Goal: Navigation & Orientation: Find specific page/section

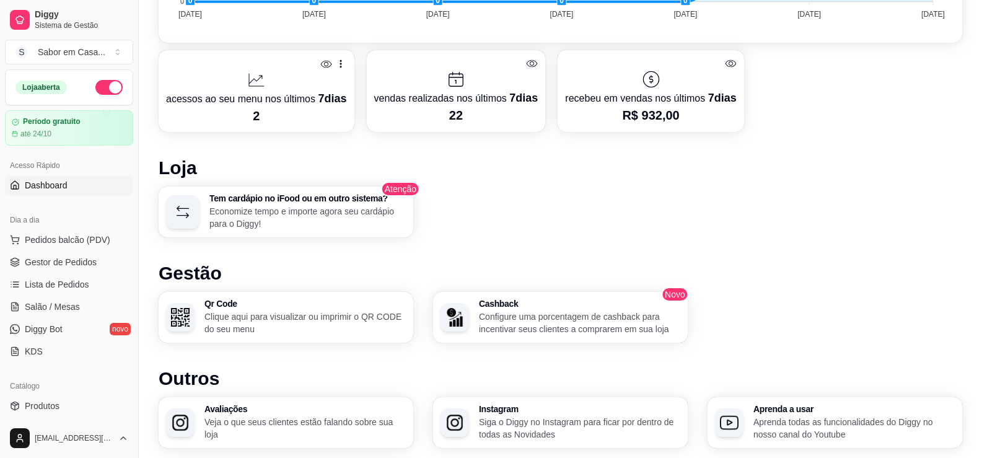
scroll to position [619, 0]
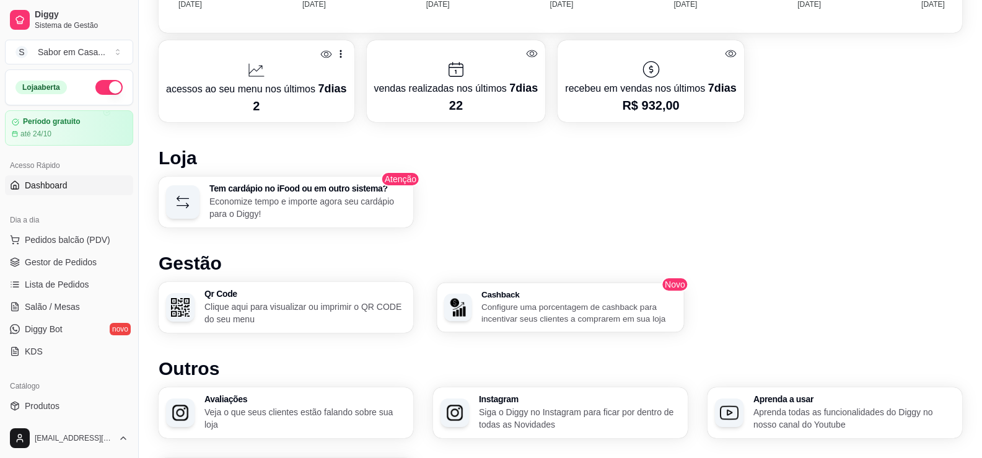
click at [625, 313] on p "Configure uma porcentagem de cashback para incentivar seus clientes a comprarem…" at bounding box center [578, 312] width 195 height 24
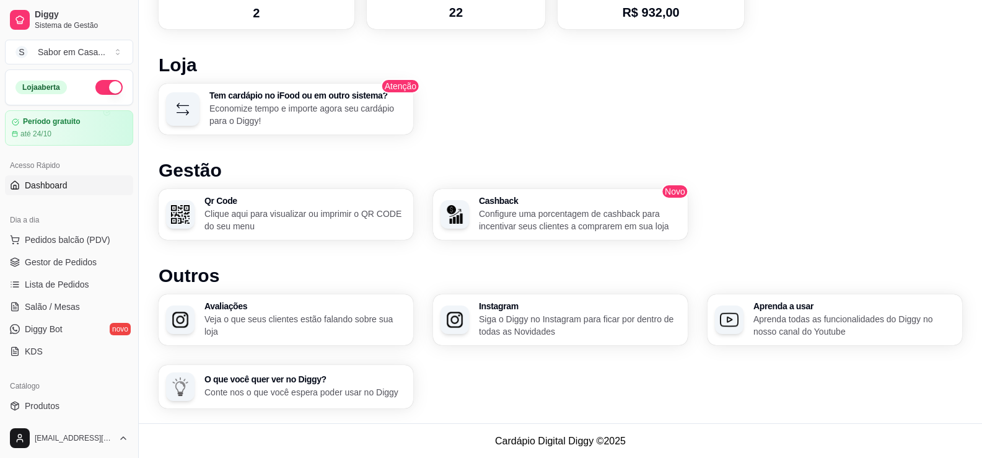
scroll to position [650, 0]
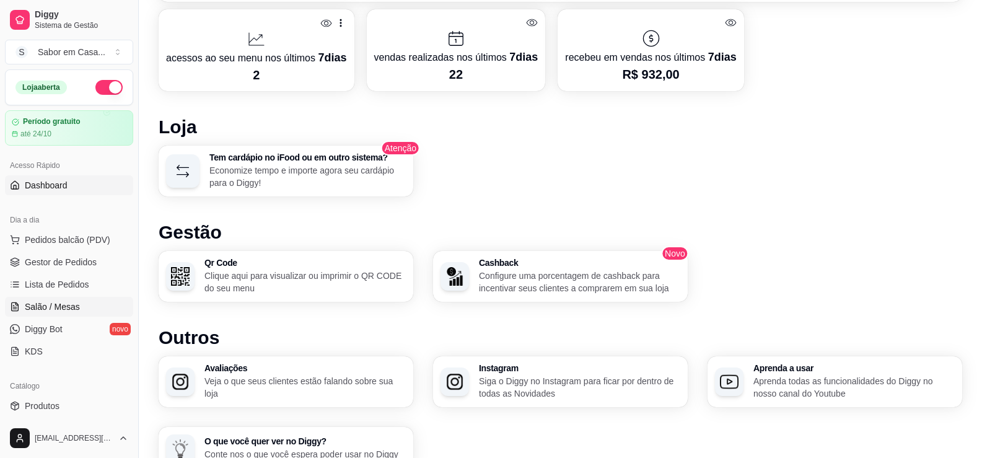
click at [46, 304] on span "Salão / Mesas" at bounding box center [52, 306] width 55 height 12
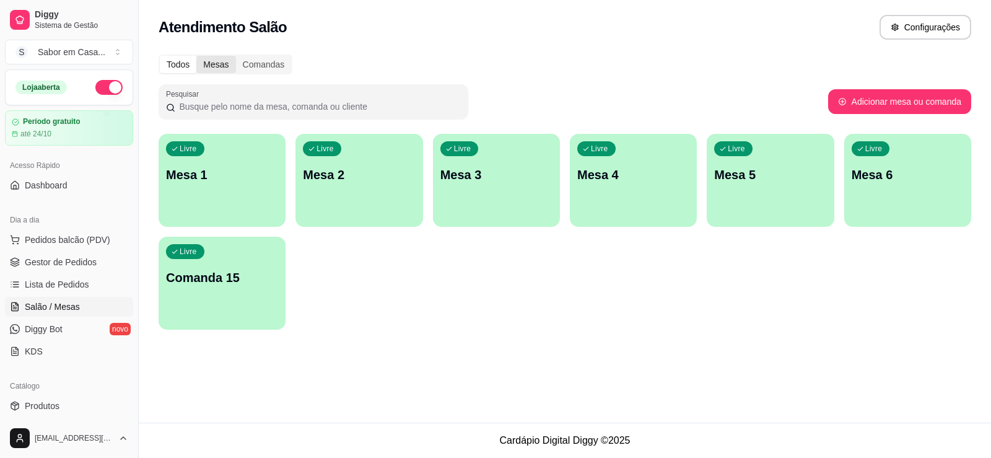
click at [207, 69] on div "Mesas" at bounding box center [215, 64] width 39 height 17
click at [196, 56] on input "Mesas" at bounding box center [196, 56] width 0 height 0
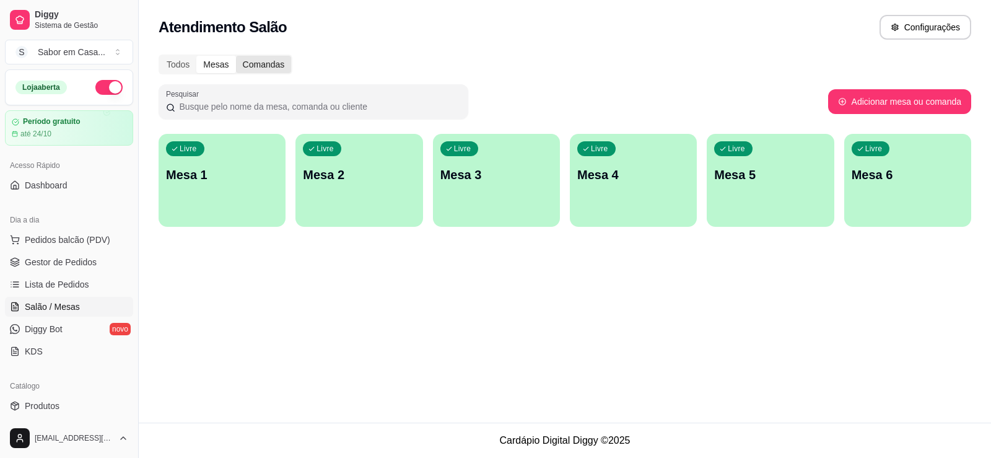
click at [273, 66] on div "Comandas" at bounding box center [264, 64] width 56 height 17
click at [236, 56] on input "Comandas" at bounding box center [236, 56] width 0 height 0
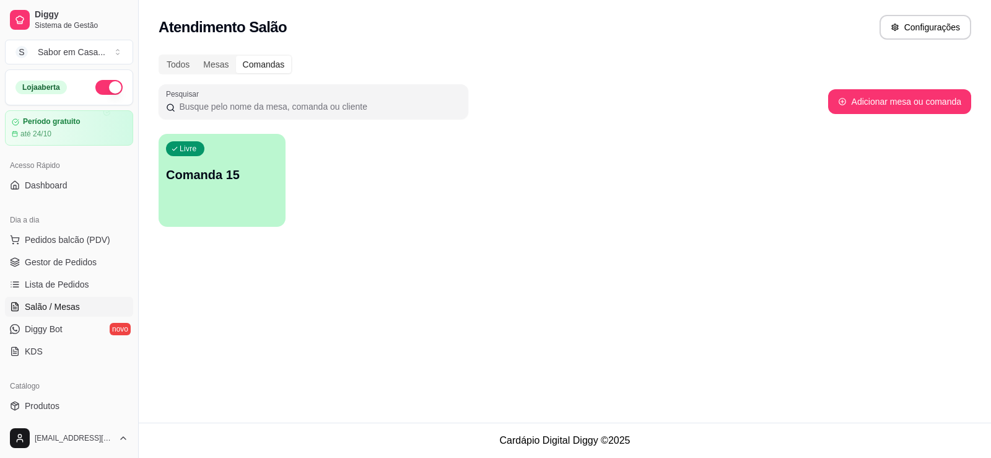
drag, startPoint x: 201, startPoint y: 173, endPoint x: 502, endPoint y: 129, distance: 304.2
click at [502, 129] on div "Todos Mesas Comandas Pesquisar Adicionar mesa ou comanda Livre Comanda 15" at bounding box center [565, 144] width 852 height 194
drag, startPoint x: 85, startPoint y: 238, endPoint x: 67, endPoint y: 242, distance: 18.9
click at [67, 242] on span "Pedidos balcão (PDV)" at bounding box center [67, 239] width 85 height 12
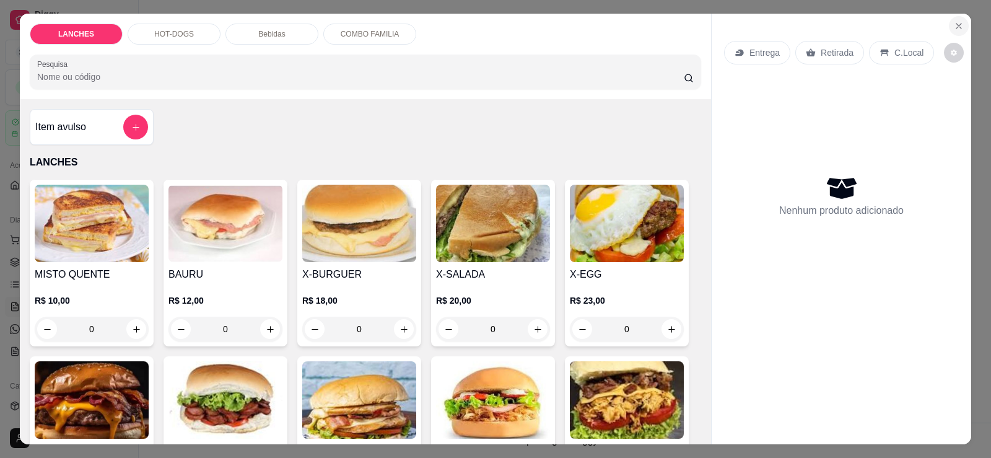
click at [958, 22] on icon "Close" at bounding box center [959, 26] width 10 height 10
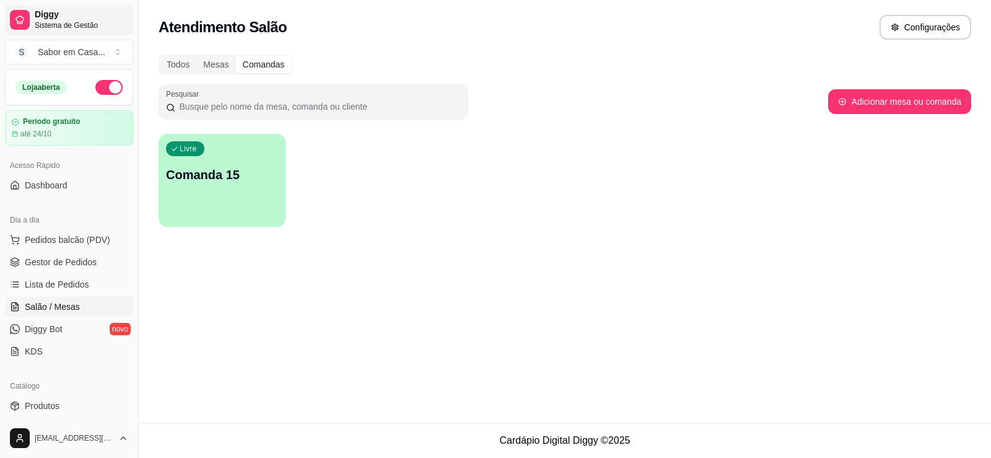
click at [43, 9] on span "Diggy" at bounding box center [82, 14] width 94 height 11
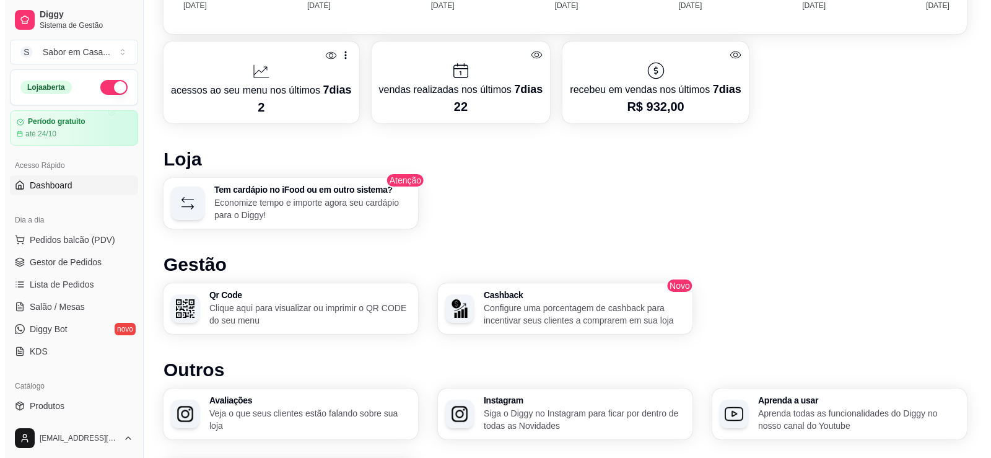
scroll to position [619, 0]
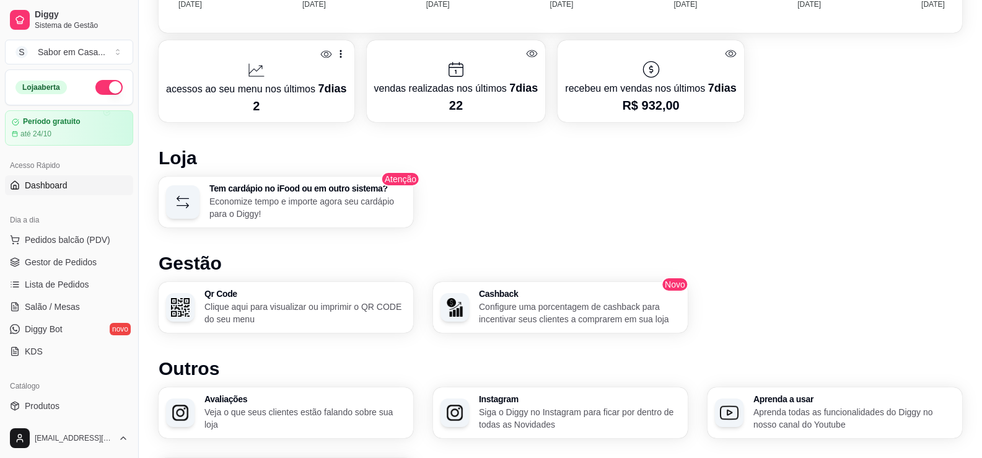
click at [181, 300] on img "button" at bounding box center [180, 307] width 19 height 19
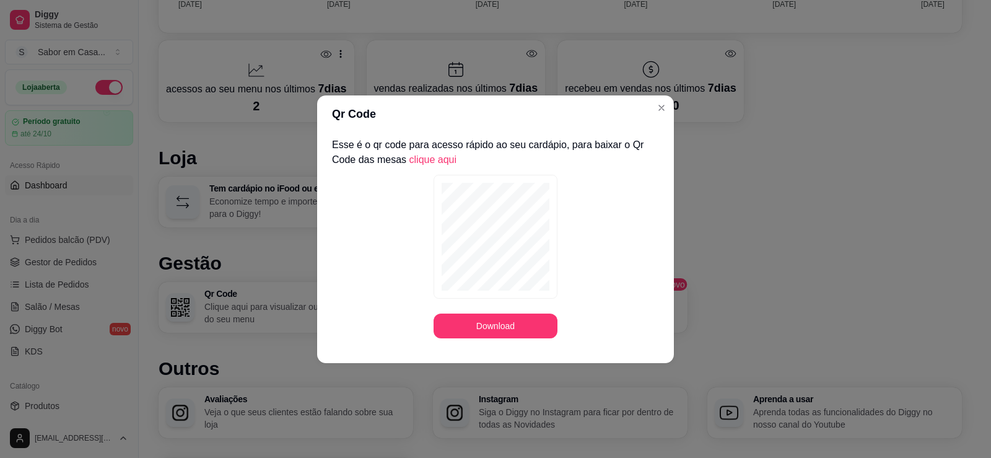
click at [409, 162] on link "clique aqui" at bounding box center [433, 159] width 48 height 11
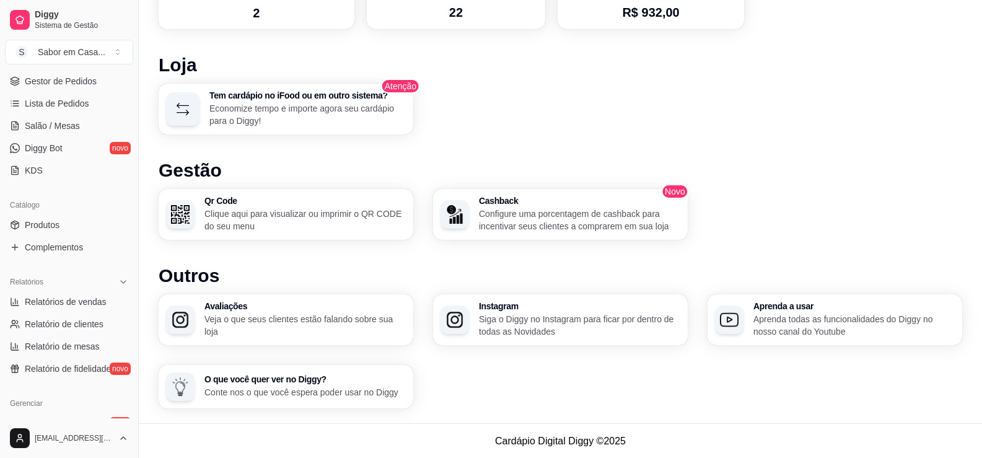
scroll to position [64, 0]
